Goal: Book appointment/travel/reservation

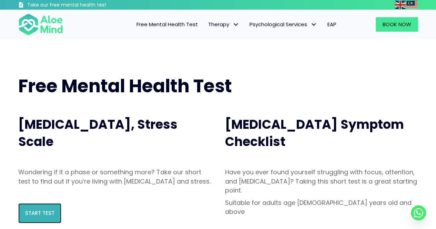
click at [54, 216] on link "Start Test" at bounding box center [39, 213] width 43 height 20
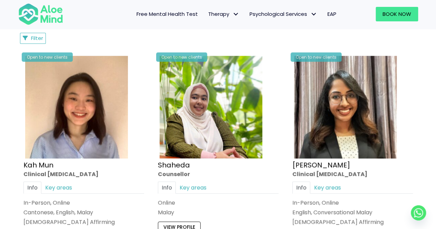
scroll to position [373, 0]
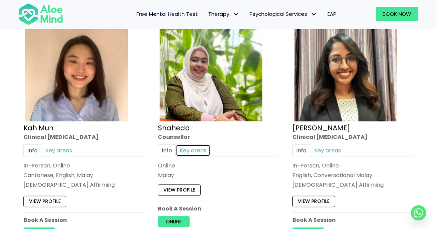
click at [195, 150] on link "Key areas" at bounding box center [193, 150] width 34 height 12
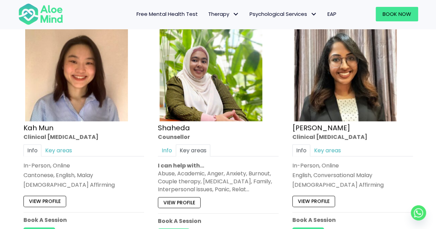
click at [214, 173] on div "Abuse, Academic, Anger, Anxiety, Burnout, Couple therapy, Depression, Family, I…" at bounding box center [218, 182] width 121 height 24
click at [180, 203] on link "View profile" at bounding box center [179, 202] width 43 height 11
click at [322, 198] on link "View profile" at bounding box center [313, 201] width 43 height 11
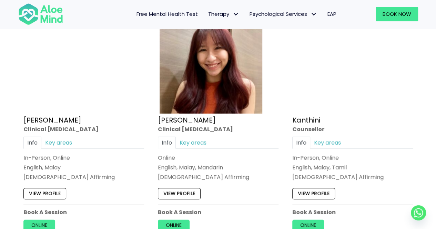
scroll to position [908, 0]
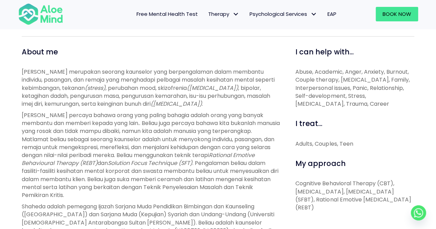
scroll to position [226, 0]
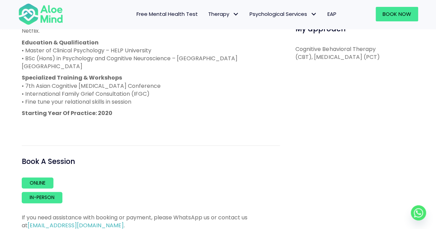
scroll to position [396, 0]
